Goal: Information Seeking & Learning: Understand process/instructions

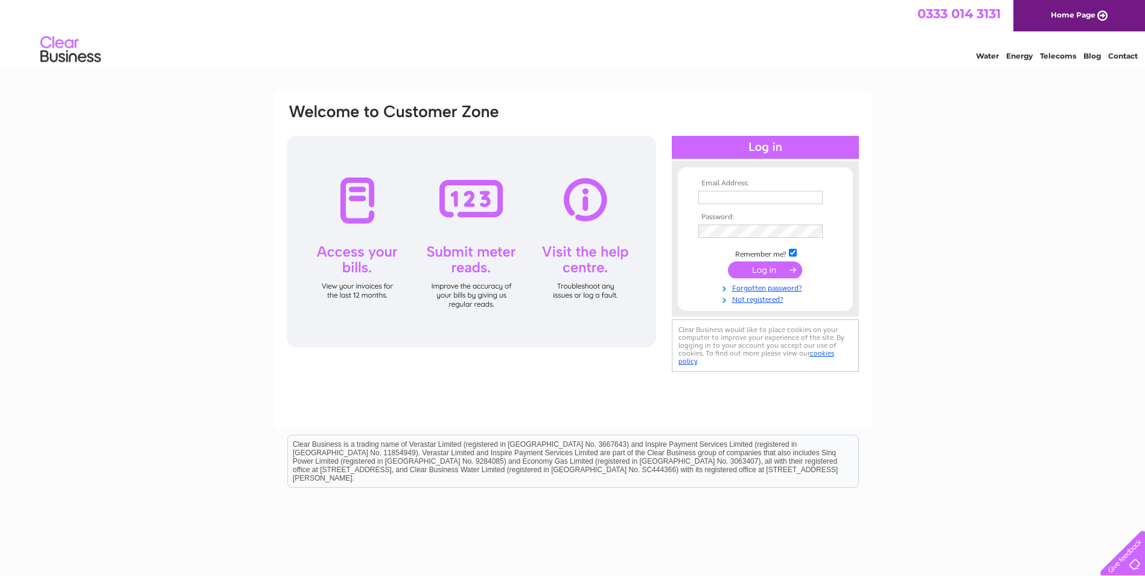
type input "stephen.utting@btconnect.com"
click at [772, 269] on input "submit" at bounding box center [765, 269] width 74 height 17
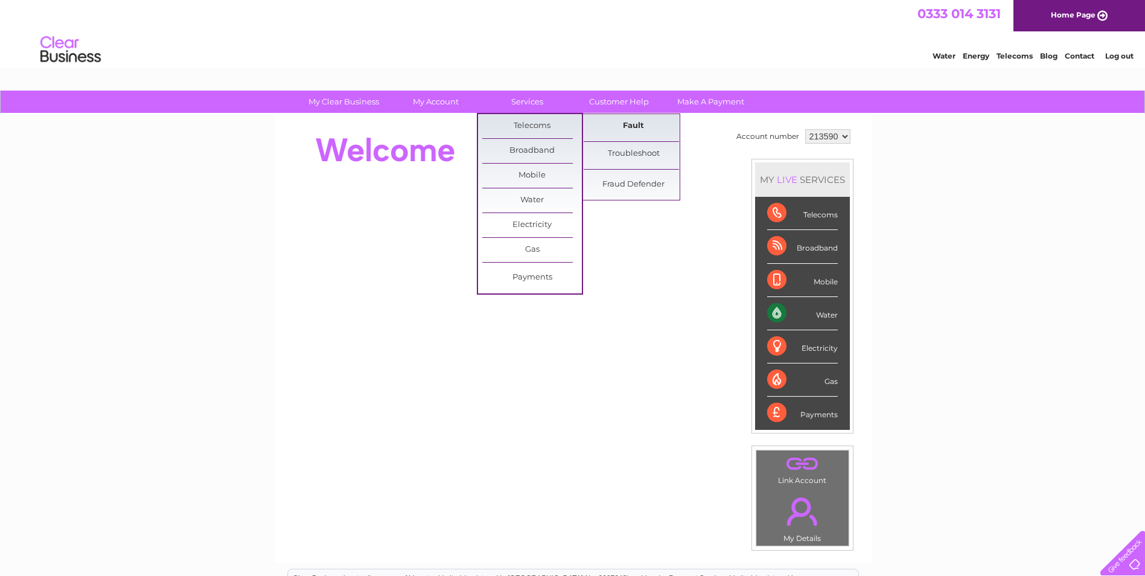
click at [619, 129] on link "Fault" at bounding box center [634, 126] width 100 height 24
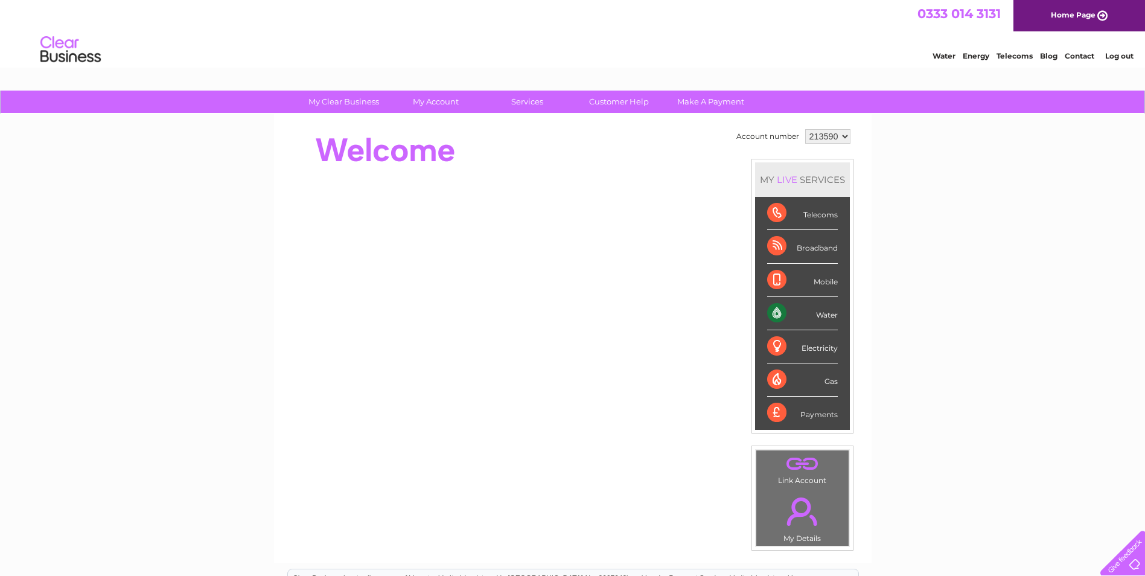
click at [975, 253] on div "My Clear Business Login Details My Details My Preferences Link Account My Accou…" at bounding box center [572, 430] width 1145 height 678
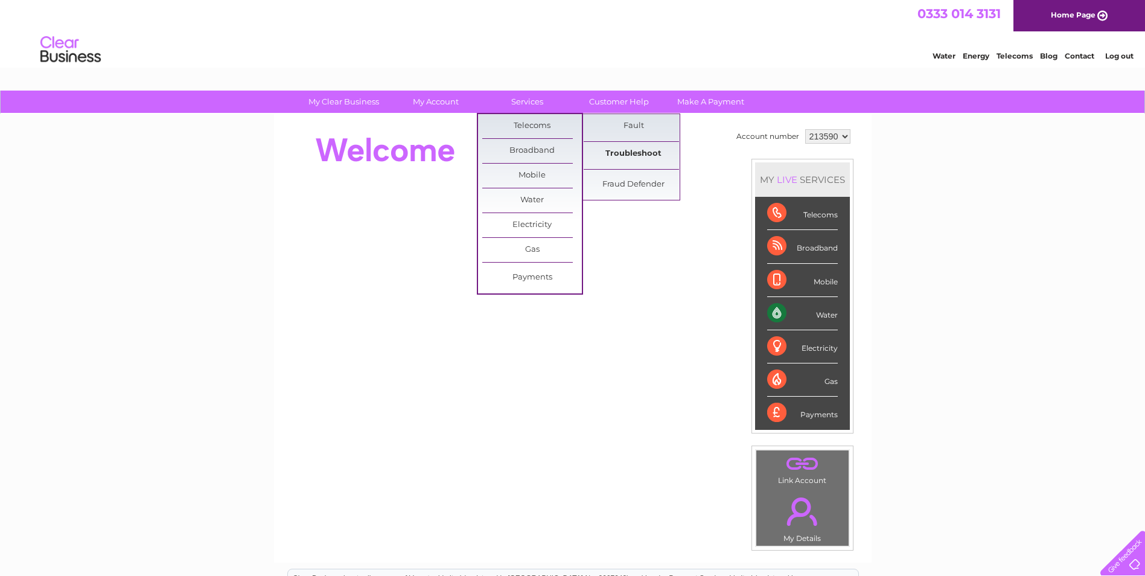
click at [620, 159] on link "Troubleshoot" at bounding box center [634, 154] width 100 height 24
click at [623, 152] on link "Troubleshoot" at bounding box center [634, 154] width 100 height 24
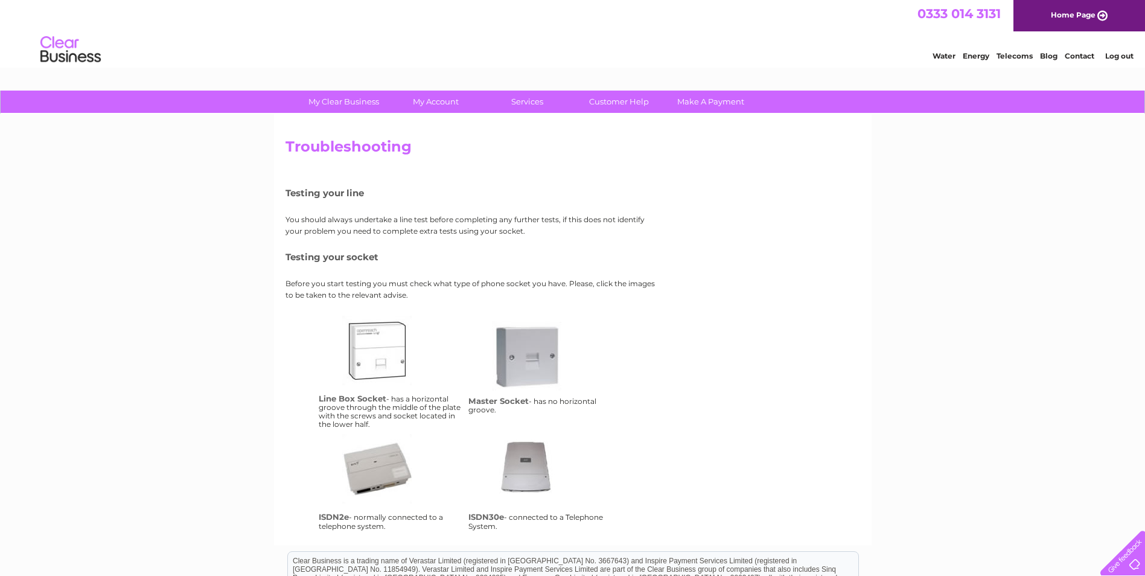
click at [539, 368] on link "ms" at bounding box center [540, 369] width 97 height 97
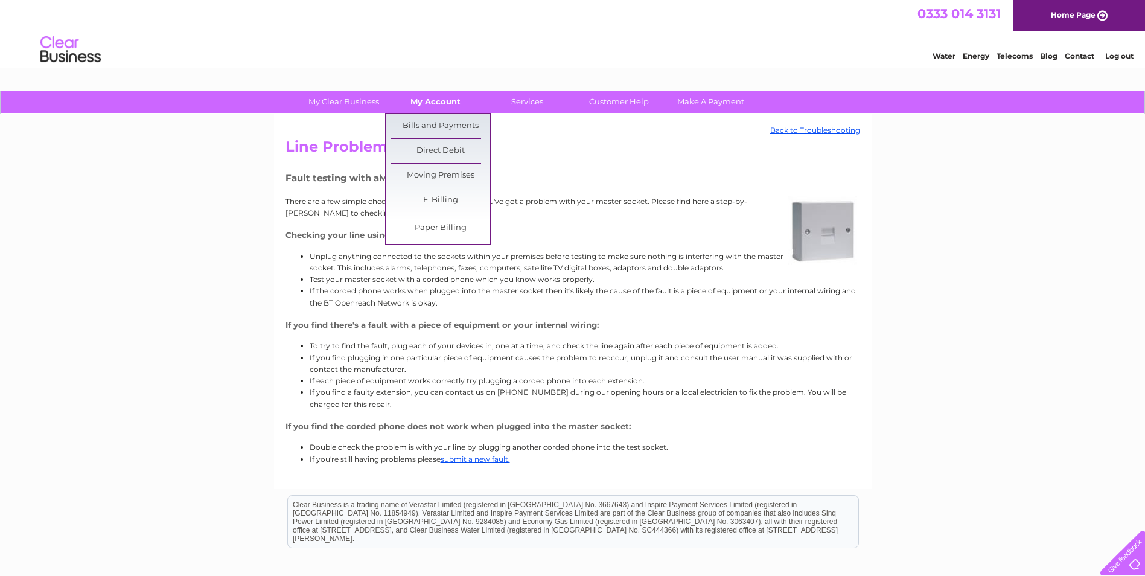
click at [438, 98] on link "My Account" at bounding box center [436, 102] width 100 height 22
